Goal: Information Seeking & Learning: Learn about a topic

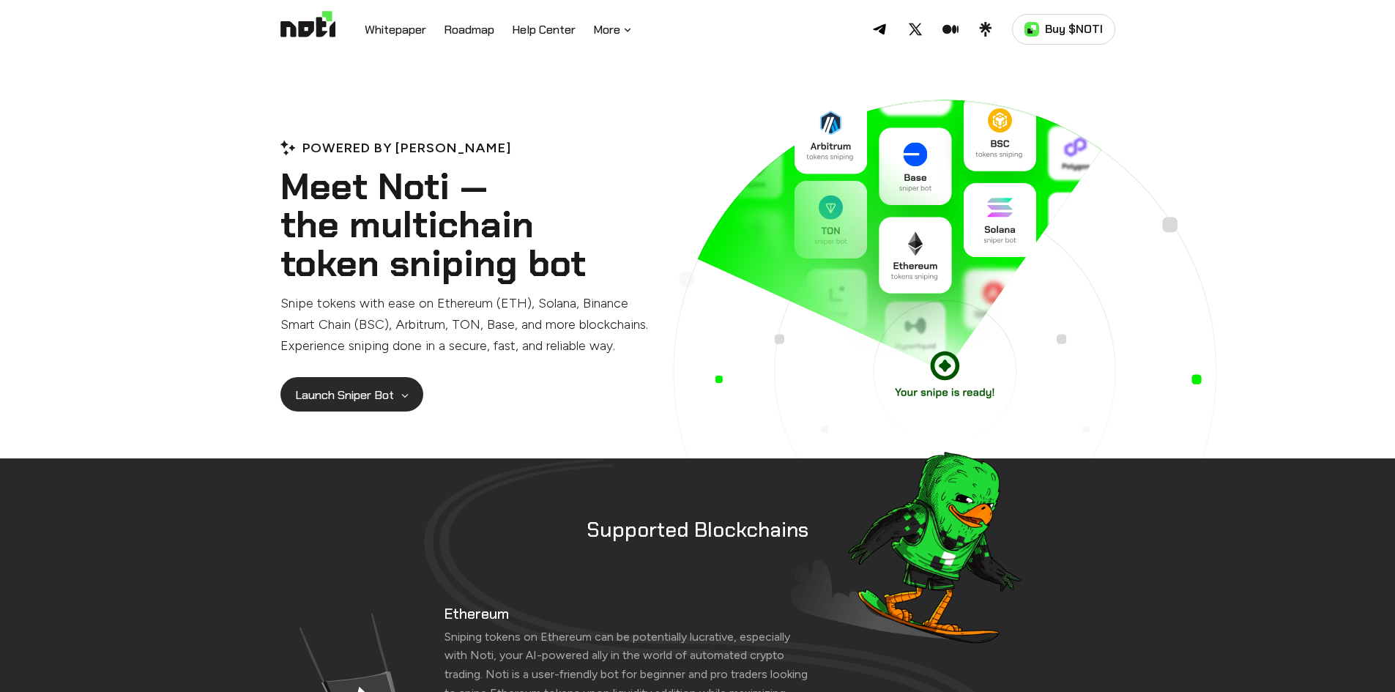
click at [389, 403] on button "Launch Sniper Bot" at bounding box center [351, 394] width 143 height 35
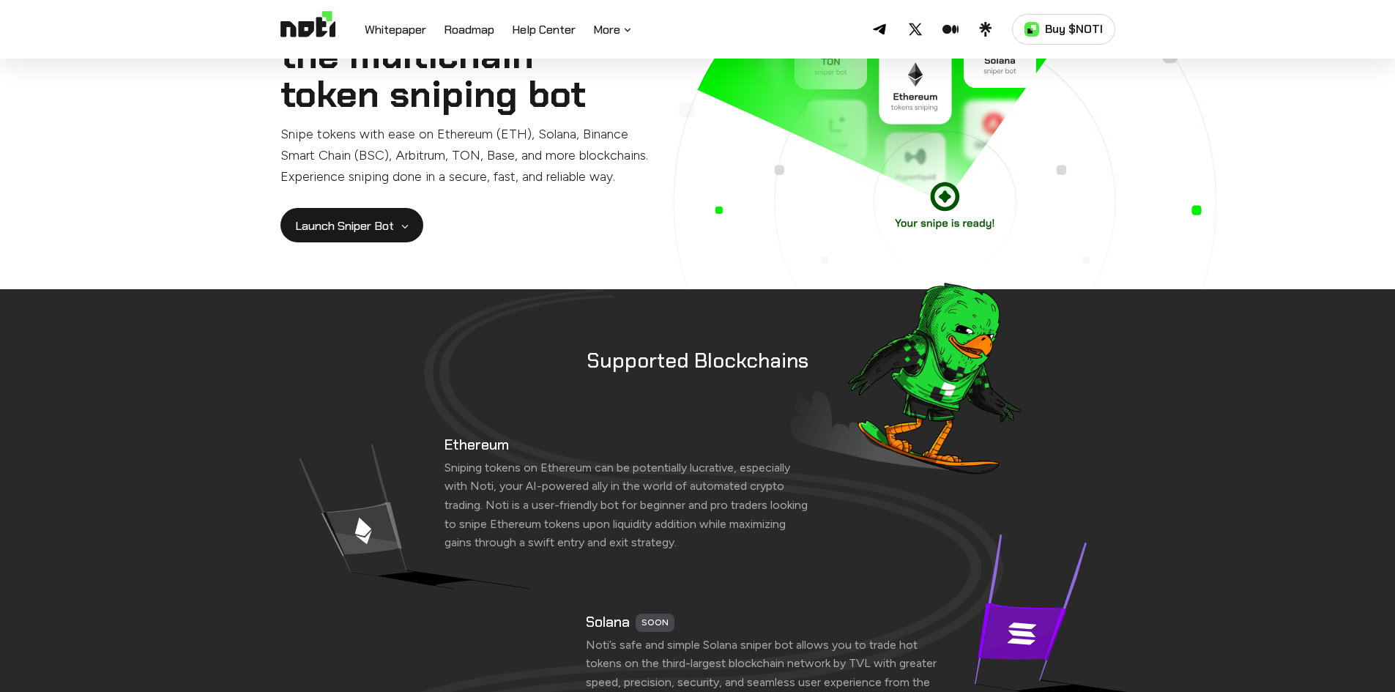
scroll to position [220, 0]
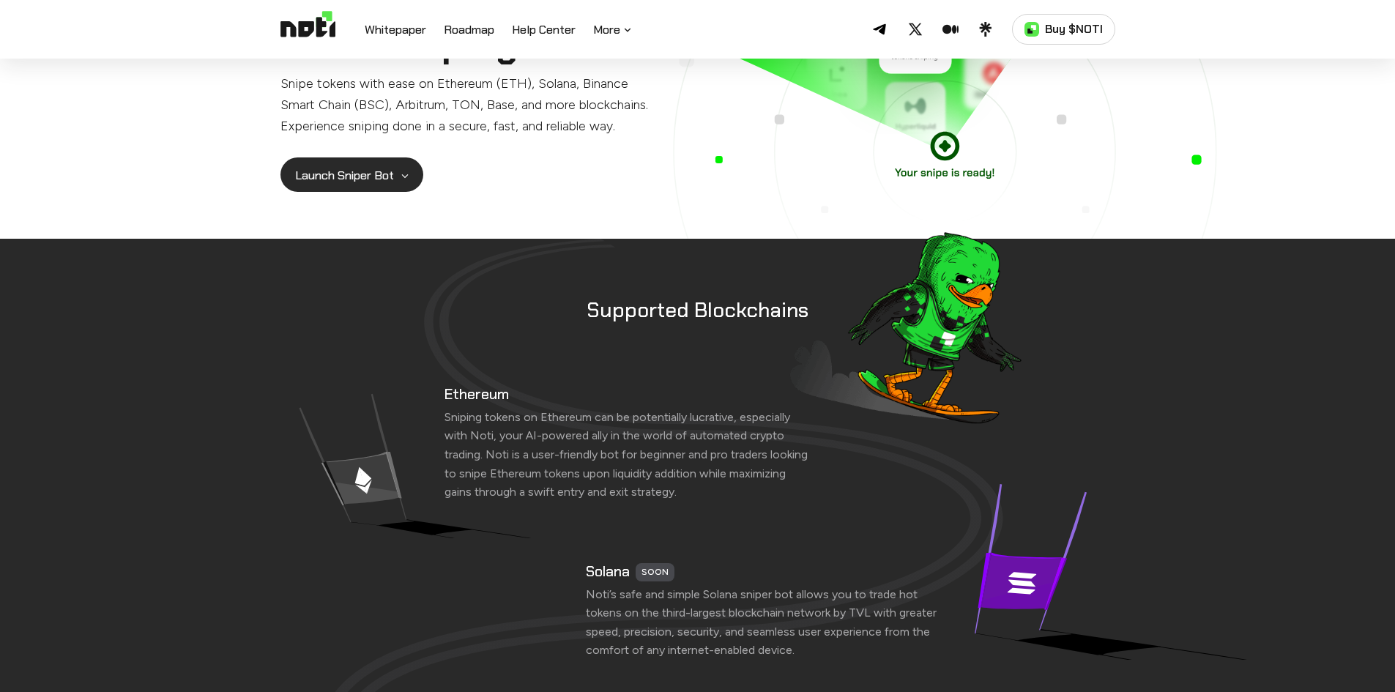
click at [404, 184] on button "Launch Sniper Bot" at bounding box center [351, 174] width 143 height 35
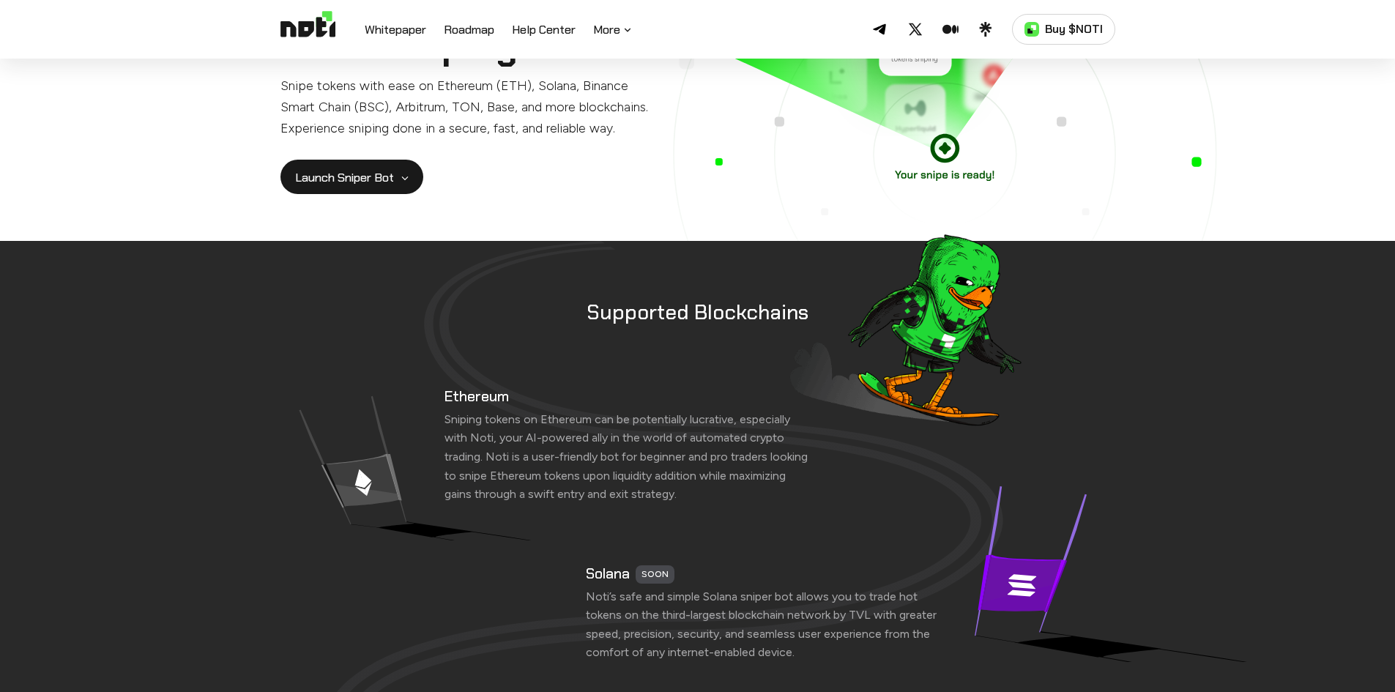
scroll to position [0, 0]
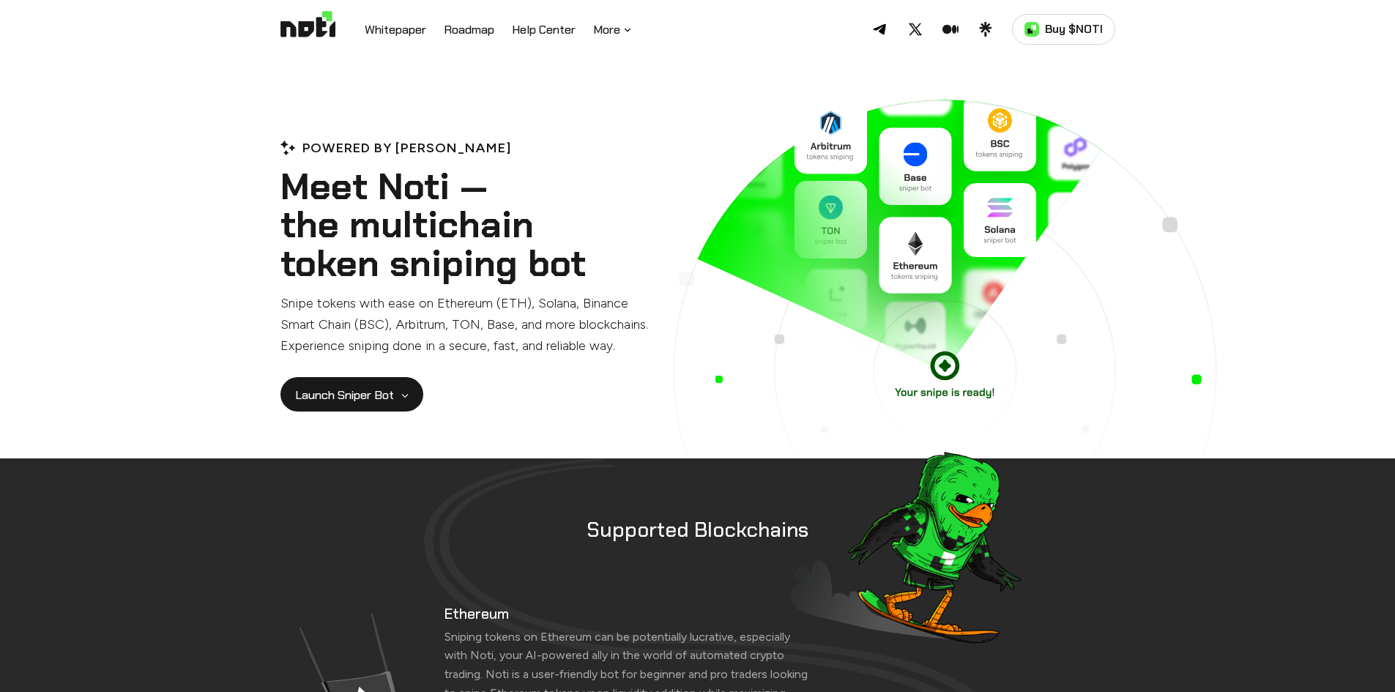
click at [439, 34] on ul "Whitepaper Roadmap Help Center More" at bounding box center [499, 29] width 269 height 19
click at [461, 26] on link "Roadmap" at bounding box center [469, 30] width 51 height 19
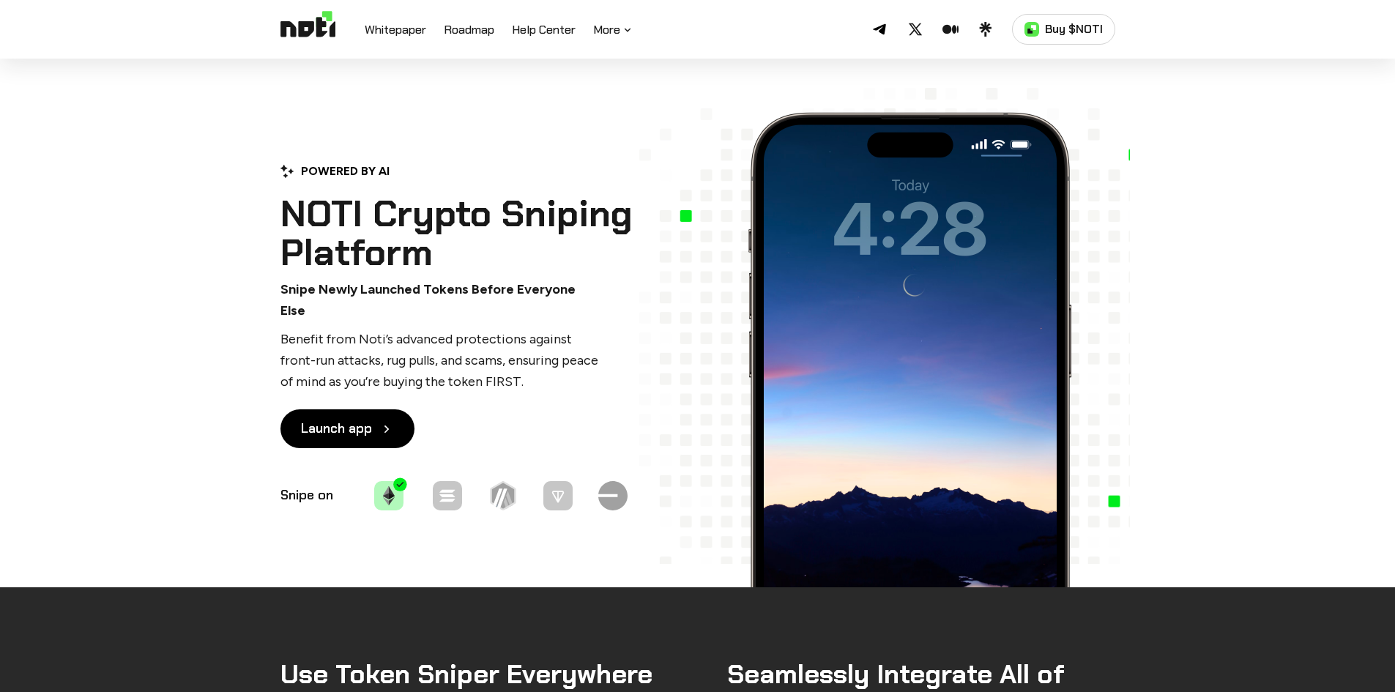
scroll to position [4930, 0]
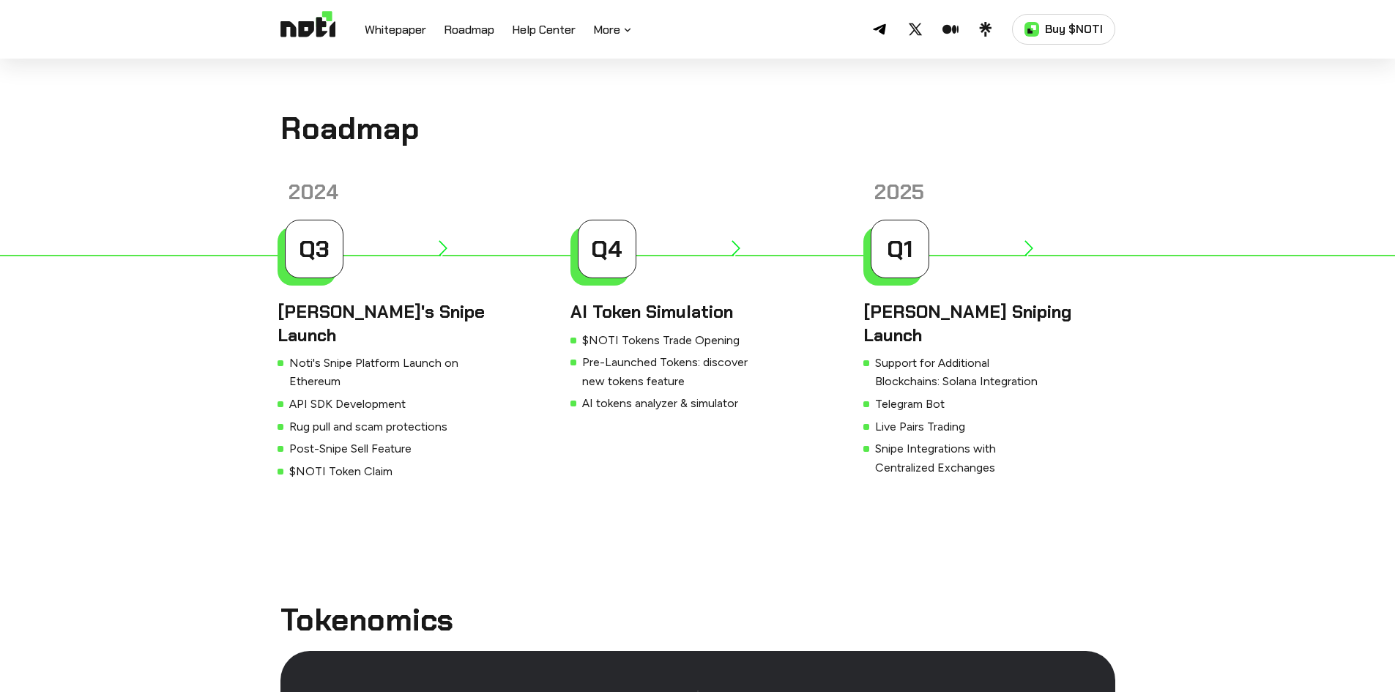
click at [428, 31] on ul "Whitepaper Roadmap Help Center More" at bounding box center [499, 29] width 269 height 19
click at [418, 27] on link "Whitepaper" at bounding box center [396, 30] width 62 height 19
click at [1040, 31] on link "Buy $NOTI" at bounding box center [1063, 29] width 103 height 31
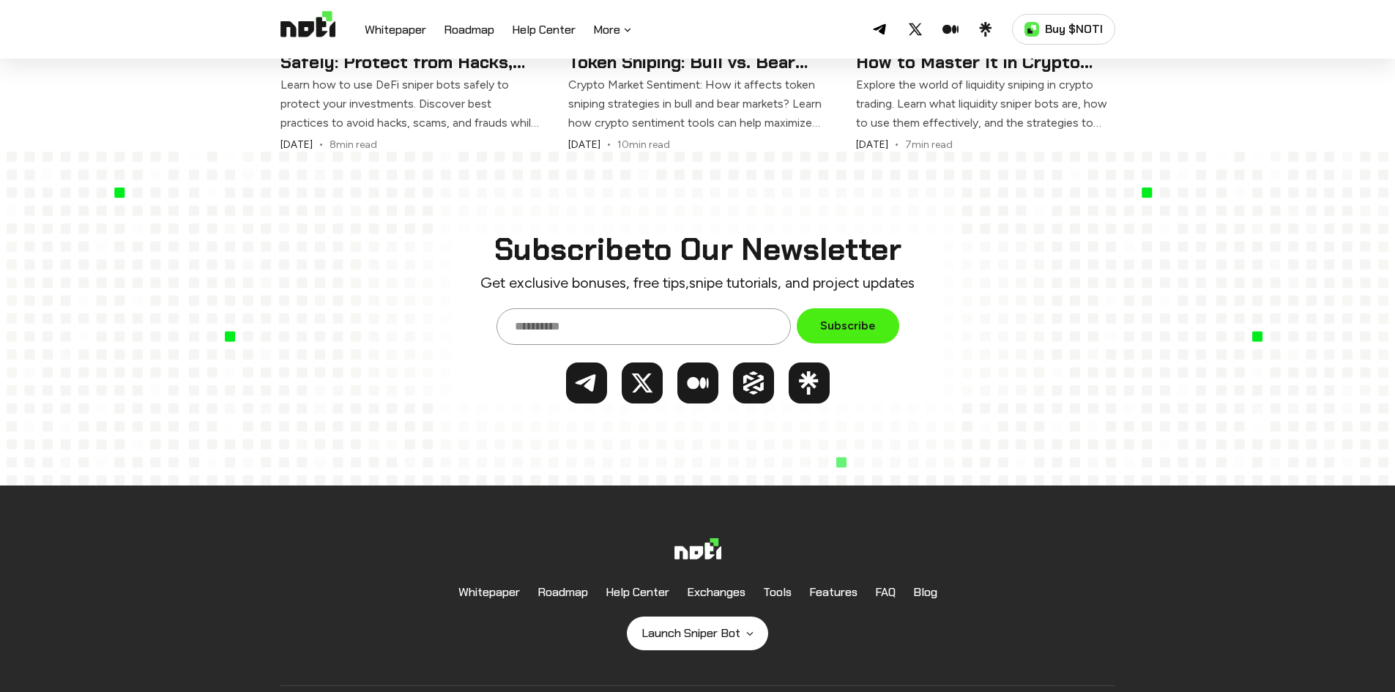
scroll to position [6280, 0]
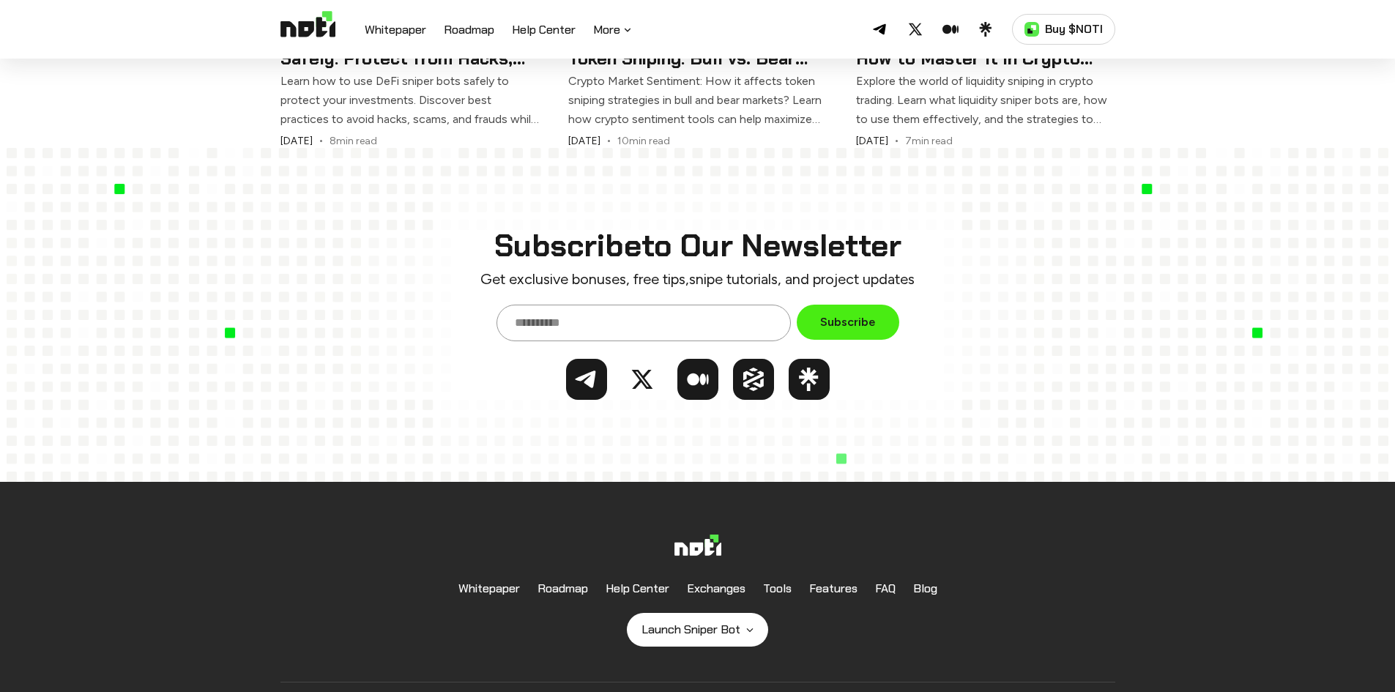
click at [644, 368] on icon at bounding box center [641, 379] width 23 height 23
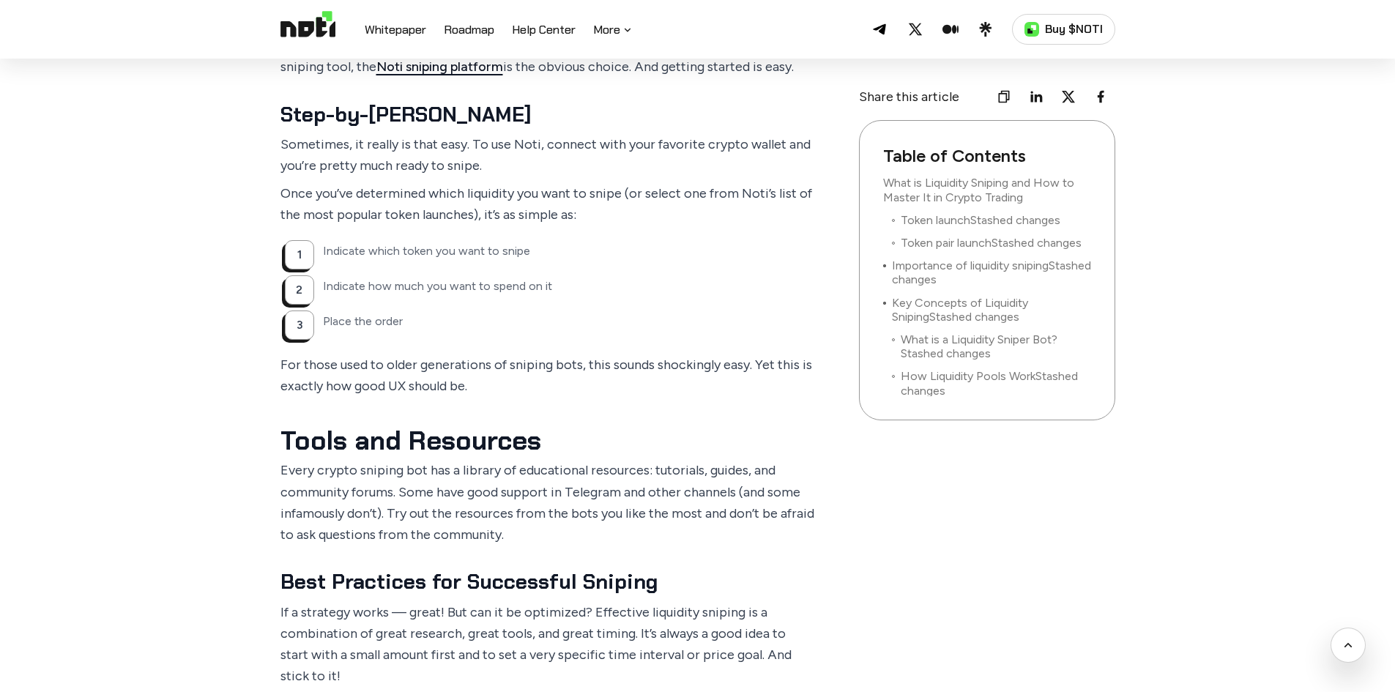
scroll to position [4320, 0]
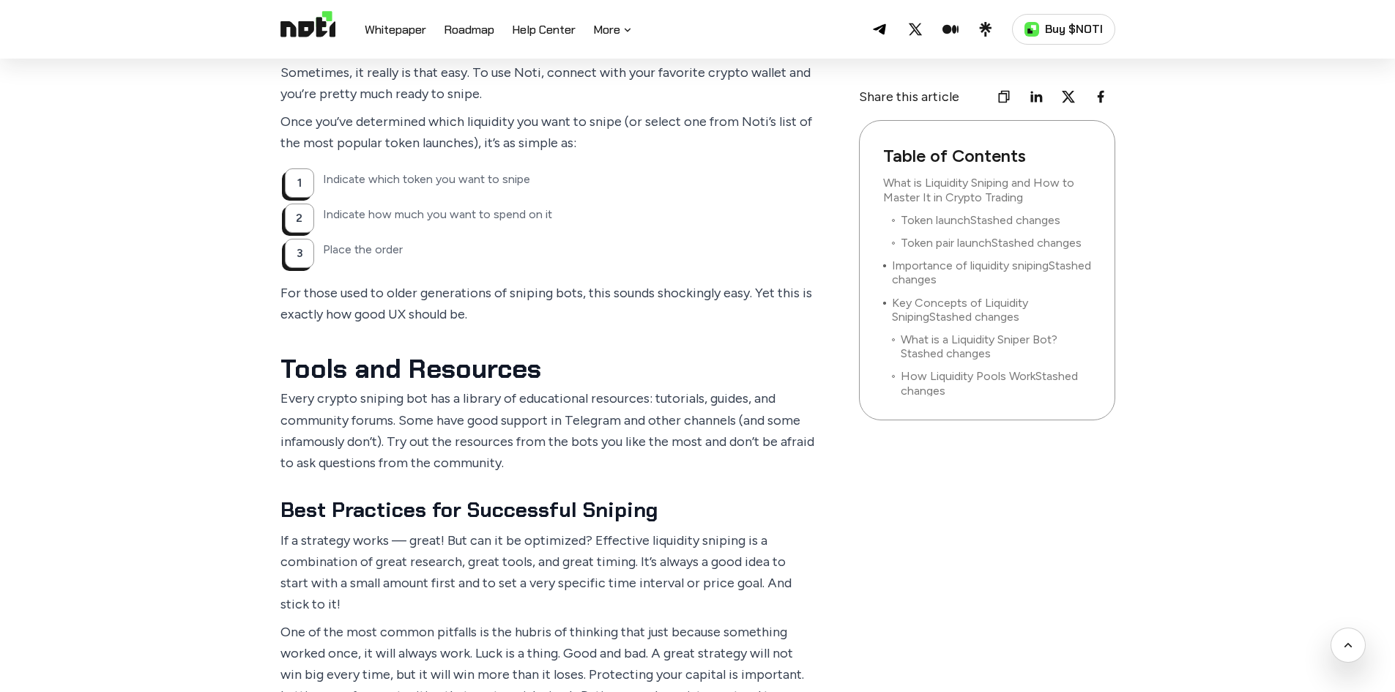
click at [1, 10] on header "Noti on Telegram Noti on Twitter Noti on Medium Noti on Linktree Buy $NOTI Whit…" at bounding box center [697, 29] width 1395 height 59
